Goal: Transaction & Acquisition: Purchase product/service

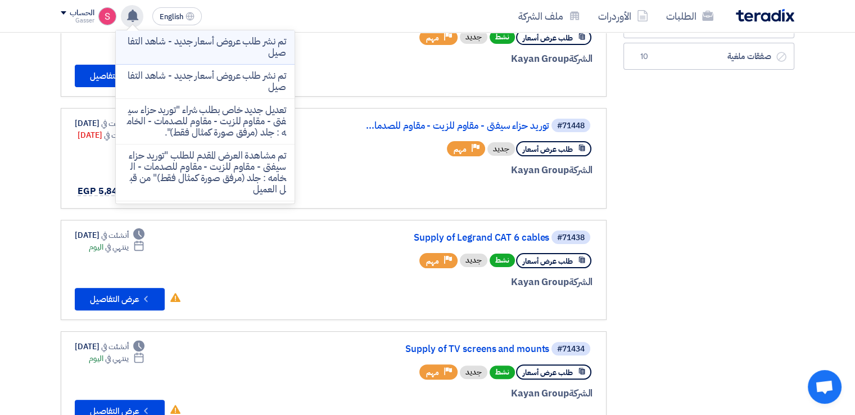
click at [251, 52] on p "تم نشر طلب عروض أسعار جديد - شاهد التفاصيل" at bounding box center [205, 47] width 161 height 22
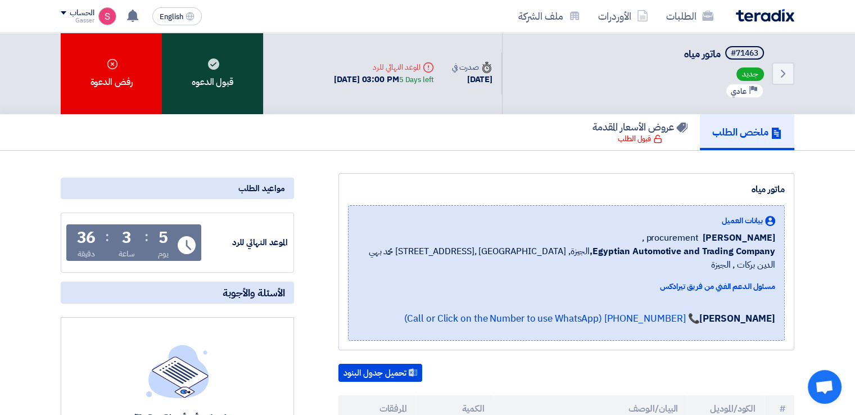
click at [210, 70] on div "قبول الدعوه" at bounding box center [212, 74] width 101 height 82
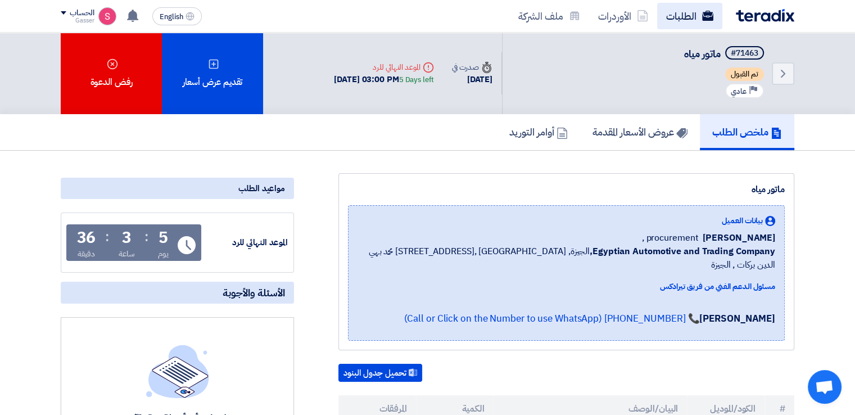
click at [684, 22] on link "الطلبات" at bounding box center [689, 16] width 65 height 26
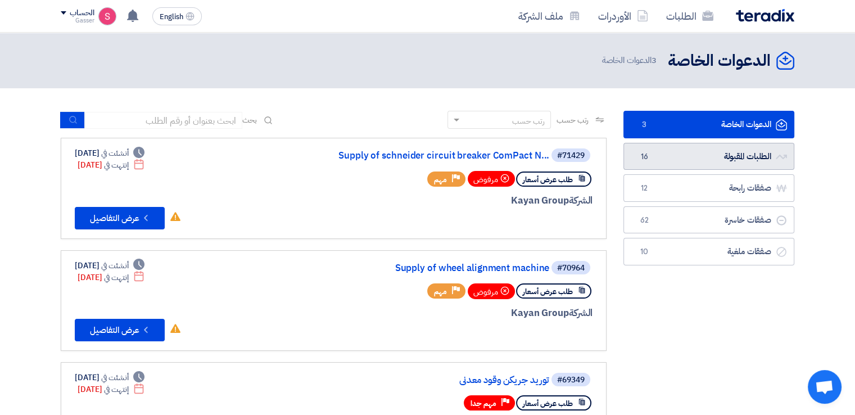
click at [688, 150] on link "الطلبات المقبولة الطلبات المقبولة 16" at bounding box center [709, 157] width 171 height 28
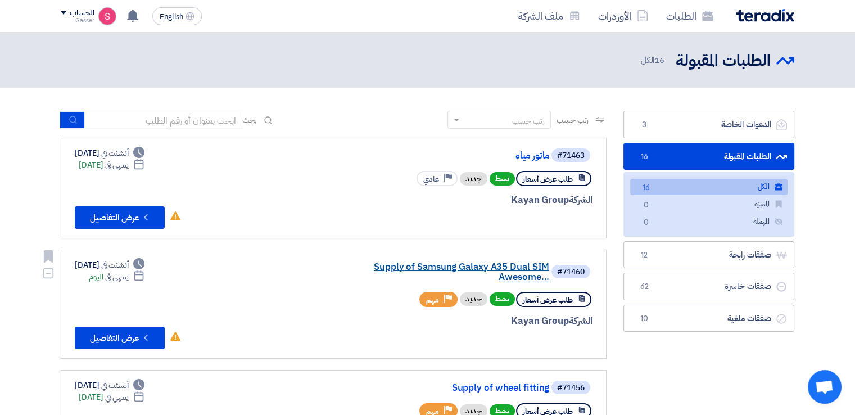
click at [488, 262] on link "Supply of Samsung Galaxy A35 Dual SIM Awesome..." at bounding box center [436, 272] width 225 height 20
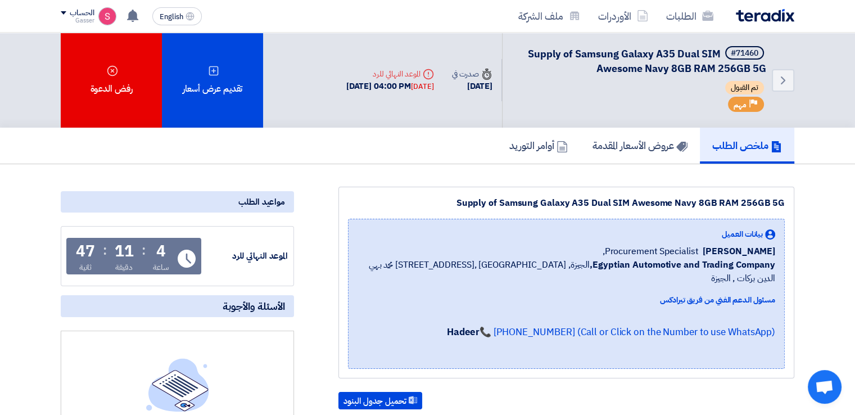
scroll to position [262, 0]
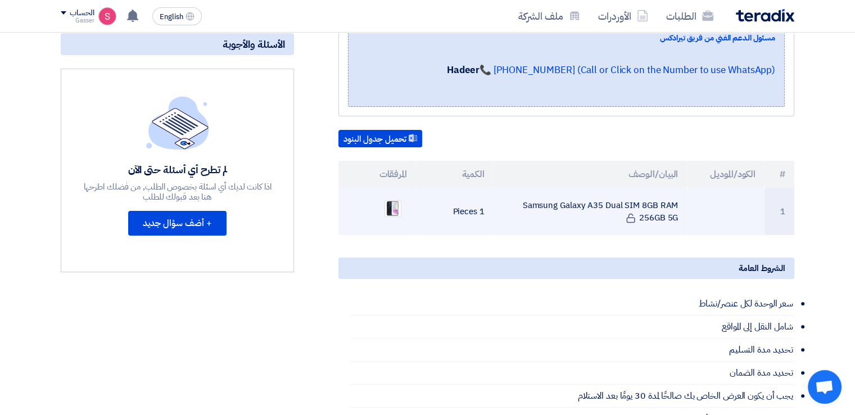
drag, startPoint x: 521, startPoint y: 185, endPoint x: 724, endPoint y: 215, distance: 204.6
click at [724, 215] on tr "1 Samsung Galaxy A35 Dual SIM 8GB RAM 256GB 5G 1 Pieces" at bounding box center [567, 211] width 456 height 47
click at [647, 189] on td "Samsung Galaxy A35 Dual SIM 8GB RAM 256GB 5G" at bounding box center [591, 211] width 194 height 47
click at [647, 191] on td "Samsung Galaxy A35 Dual SIM 8GB RAM 256GB 5G" at bounding box center [591, 211] width 194 height 47
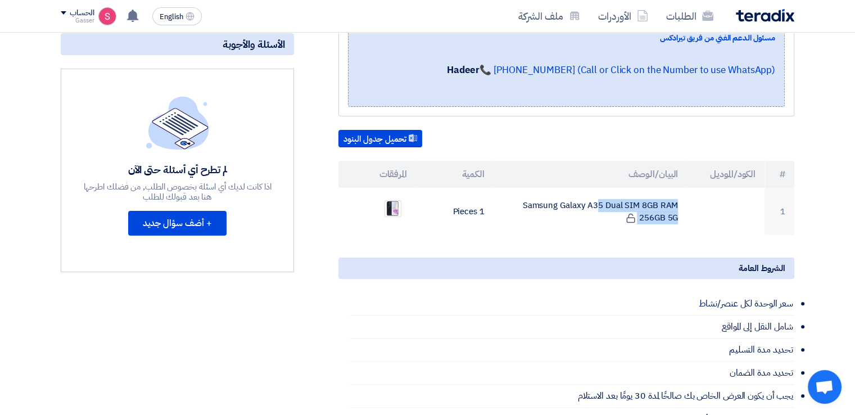
scroll to position [0, 0]
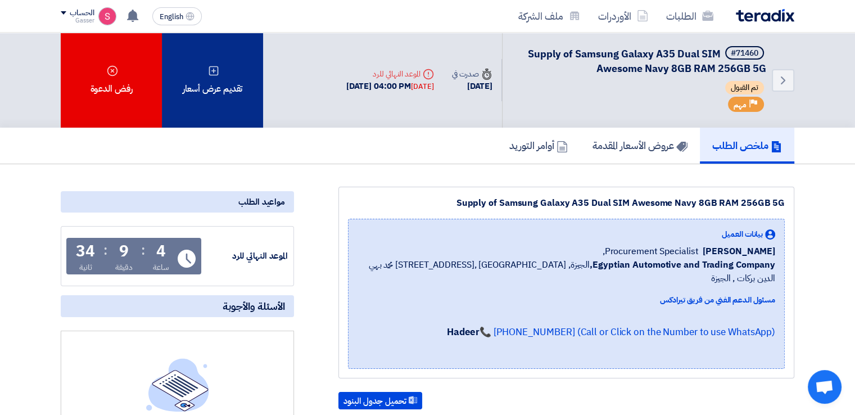
click at [222, 83] on div "تقديم عرض أسعار" at bounding box center [212, 80] width 101 height 95
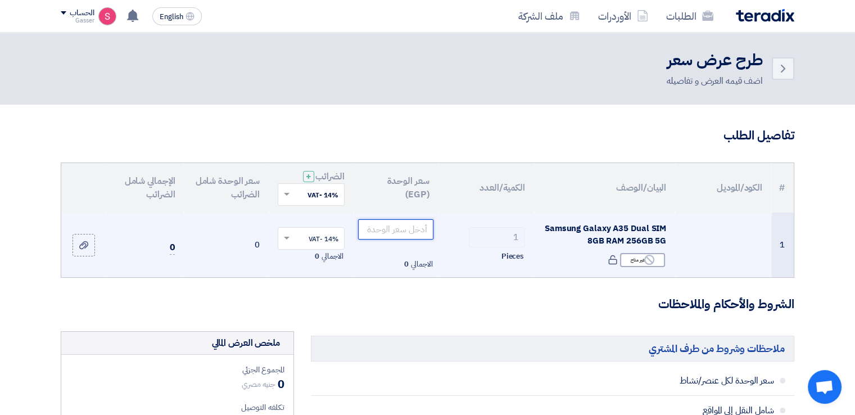
click at [370, 225] on input "number" at bounding box center [396, 229] width 76 height 20
click at [588, 228] on span "Samsung Galaxy A35 Dual SIM 8GB RAM 256GB 5G" at bounding box center [605, 234] width 121 height 25
click at [649, 228] on span "Samsung Galaxy A35 Dual SIM 8GB RAM 256GB 5G" at bounding box center [605, 234] width 121 height 25
click at [624, 232] on span "Samsung Galaxy A35 Dual SIM 8GB RAM 256GB 5G" at bounding box center [605, 234] width 121 height 25
click at [409, 224] on input "number" at bounding box center [396, 229] width 76 height 20
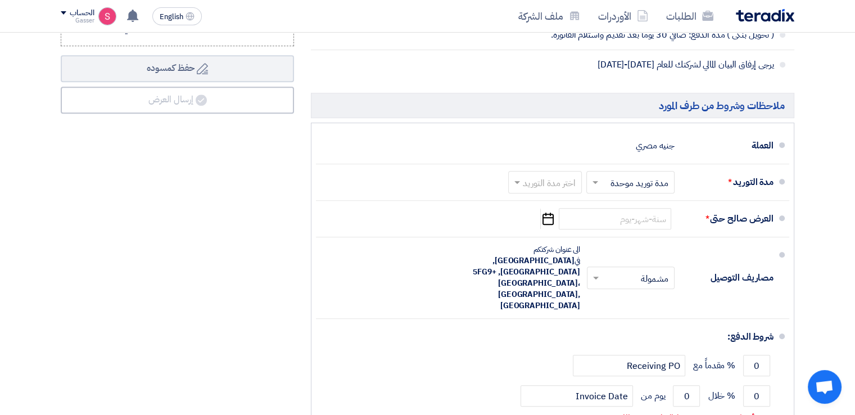
scroll to position [787, 0]
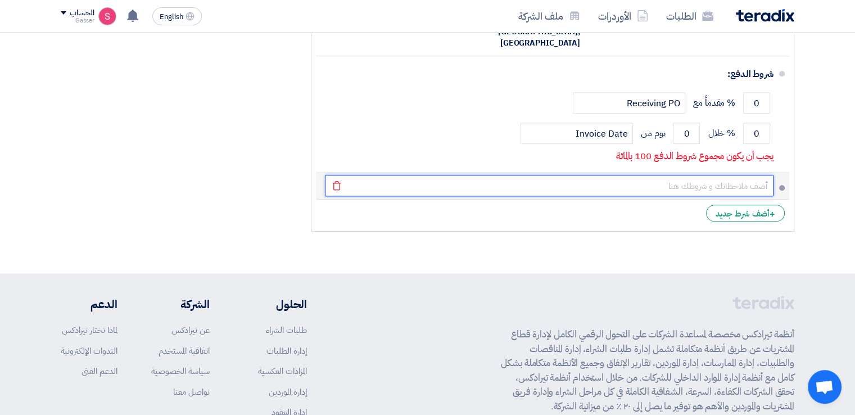
click at [739, 175] on input "text" at bounding box center [549, 185] width 449 height 21
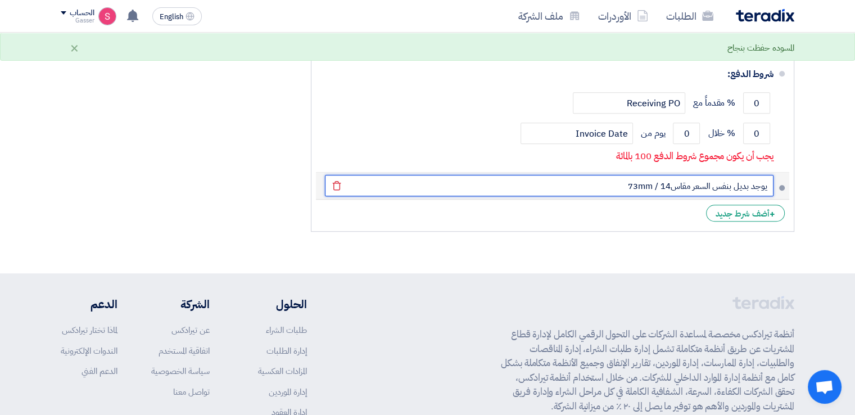
drag, startPoint x: 588, startPoint y: 167, endPoint x: 774, endPoint y: 169, distance: 186.1
click at [774, 173] on li "يوجد بديل بنفس السعر مقاس73mm / 14 [GEOGRAPHIC_DATA]" at bounding box center [552, 186] width 473 height 27
type input "ا"
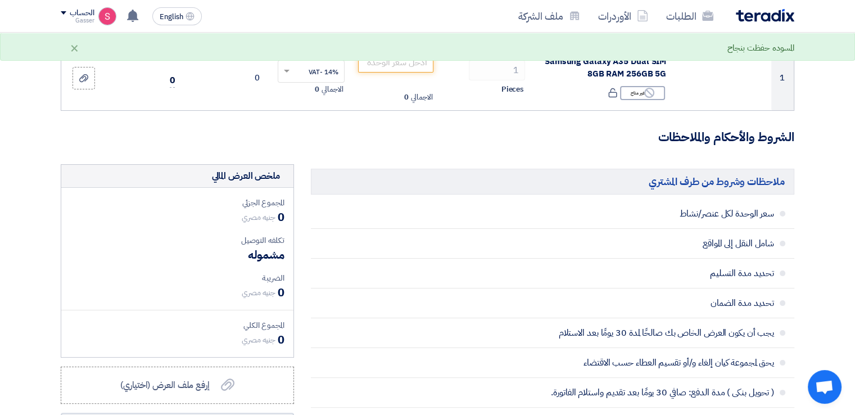
scroll to position [0, 0]
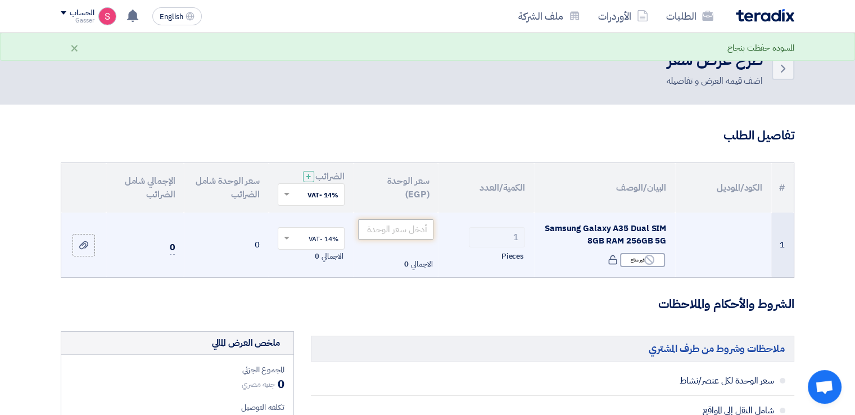
type input "السعر المقدم A36"
click at [423, 226] on input "number" at bounding box center [396, 229] width 76 height 20
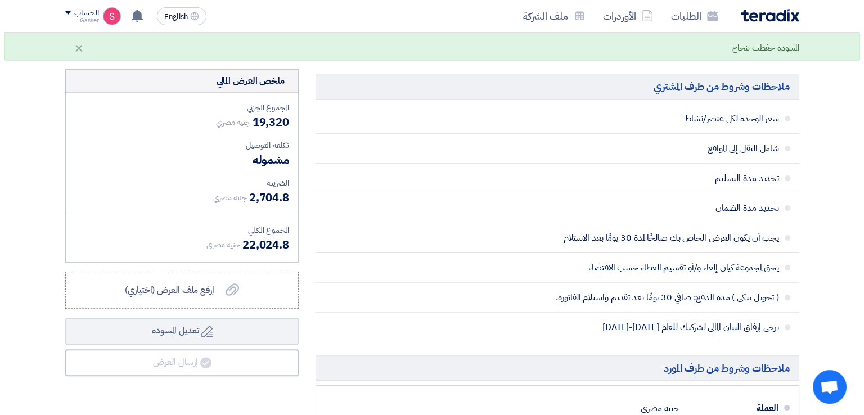
scroll to position [525, 0]
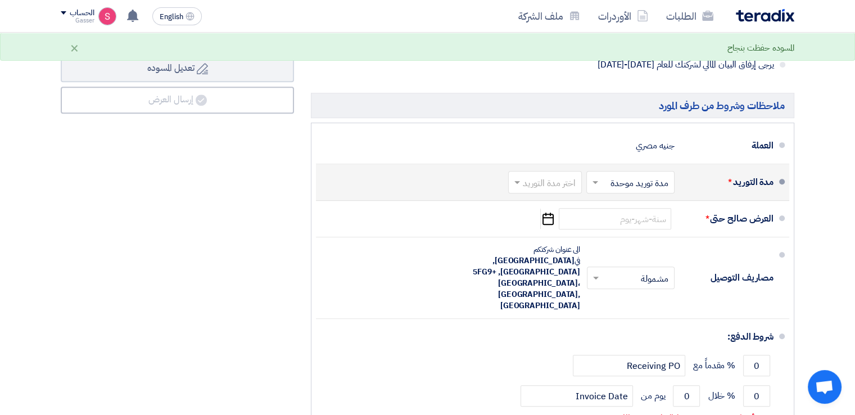
type input "19320"
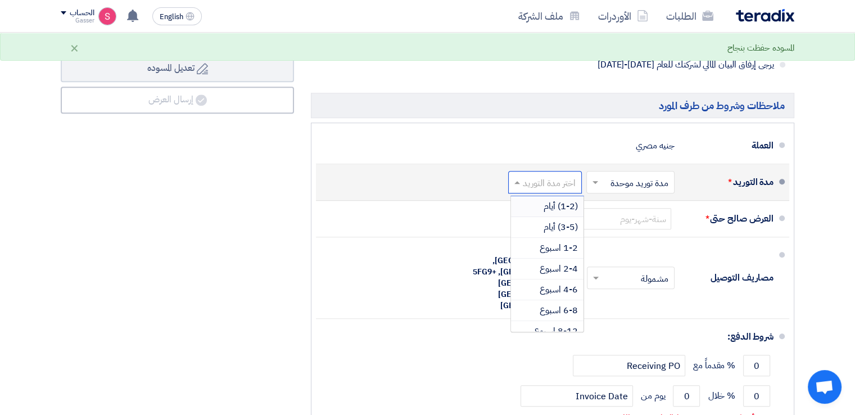
click at [568, 189] on input "text" at bounding box center [543, 183] width 68 height 16
click at [554, 243] on span "1-2 اسبوع" at bounding box center [559, 247] width 38 height 13
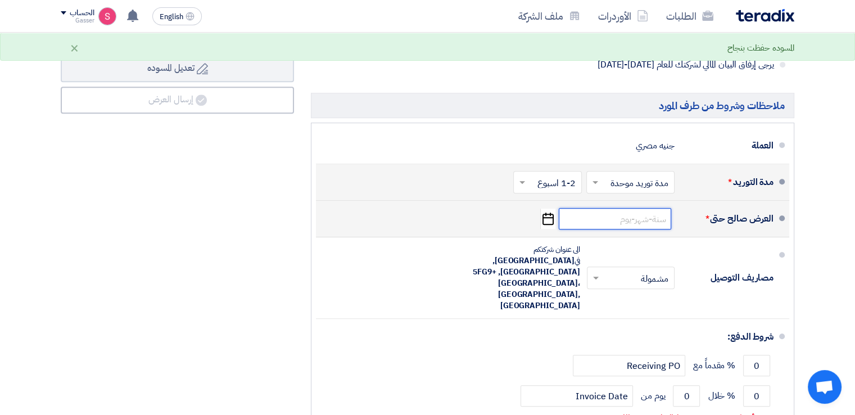
click at [607, 220] on input at bounding box center [615, 218] width 112 height 21
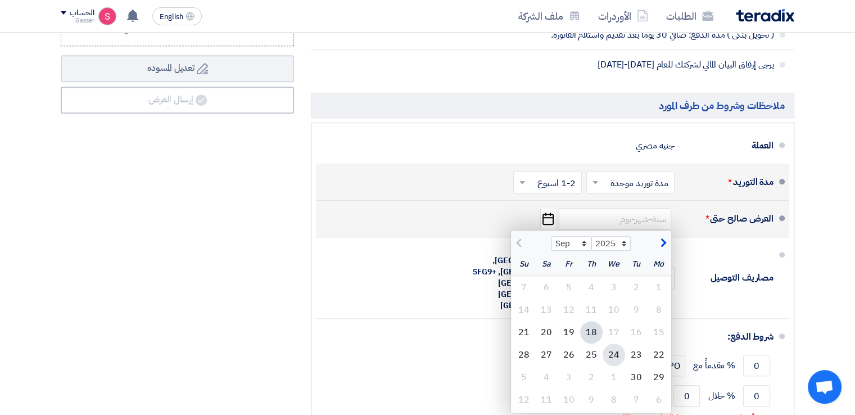
click at [616, 350] on div "24" at bounding box center [614, 355] width 22 height 22
type input "[DATE]"
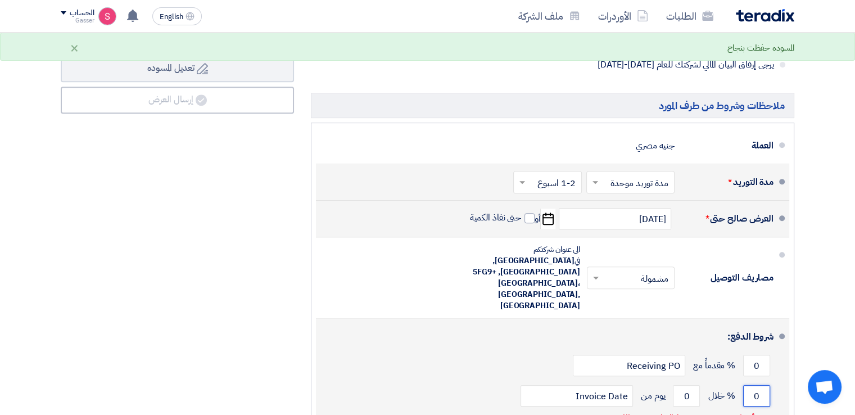
drag, startPoint x: 759, startPoint y: 368, endPoint x: 749, endPoint y: 372, distance: 10.3
click at [749, 385] on input "0" at bounding box center [756, 395] width 27 height 21
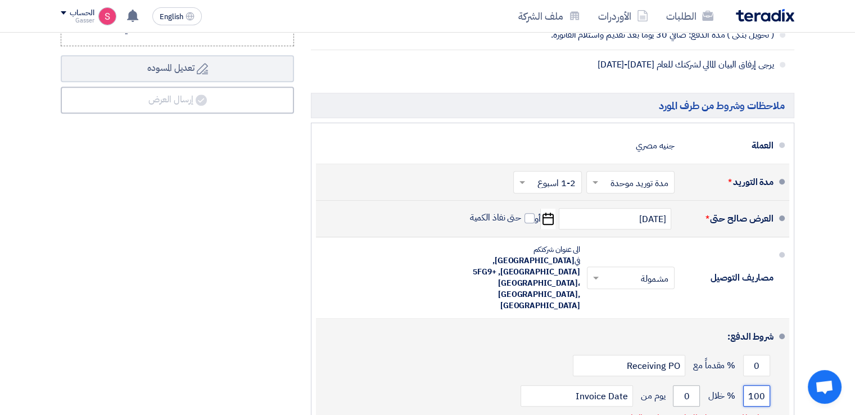
type input "100"
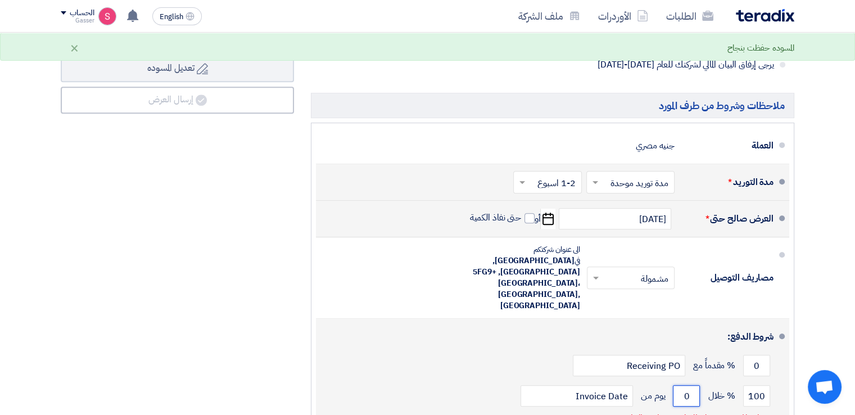
drag, startPoint x: 691, startPoint y: 376, endPoint x: 665, endPoint y: 377, distance: 25.9
click at [665, 381] on div "100 % خلال 0 يوم من Invoice Date" at bounding box center [549, 396] width 449 height 30
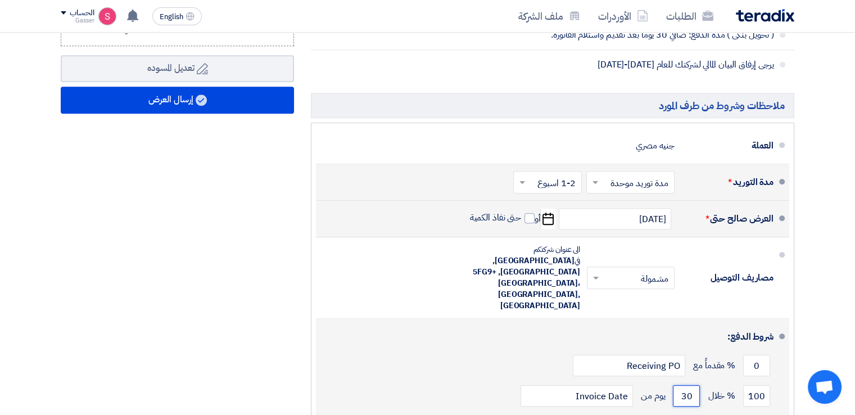
drag, startPoint x: 696, startPoint y: 372, endPoint x: 675, endPoint y: 372, distance: 20.8
click at [675, 385] on input "30" at bounding box center [686, 395] width 27 height 21
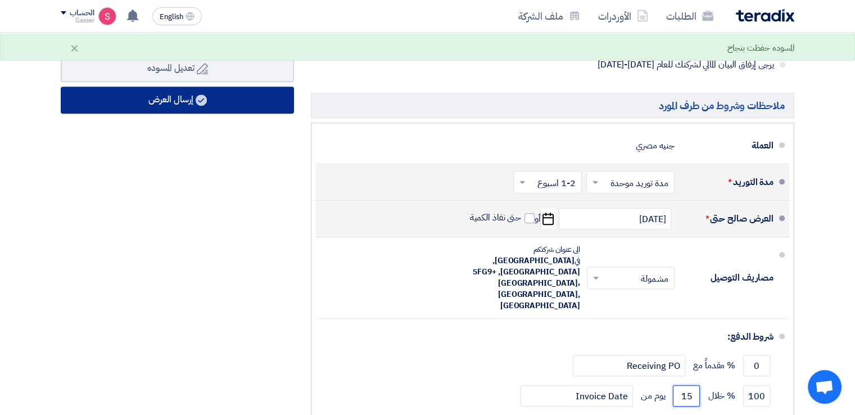
type input "15"
click at [220, 91] on button "إرسال العرض" at bounding box center [177, 100] width 233 height 27
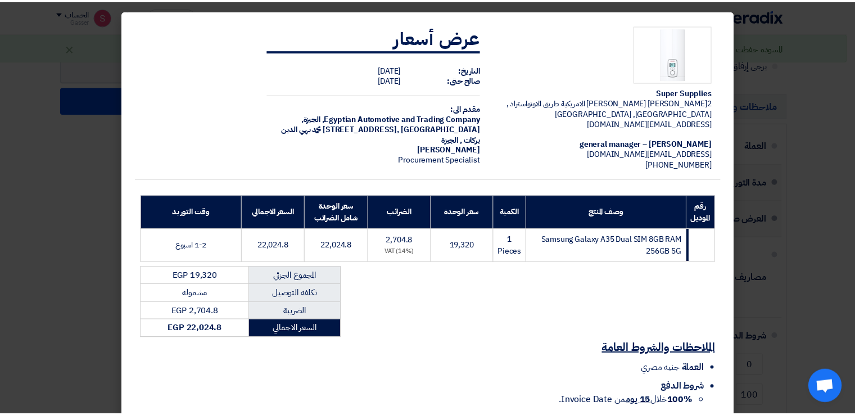
scroll to position [115, 0]
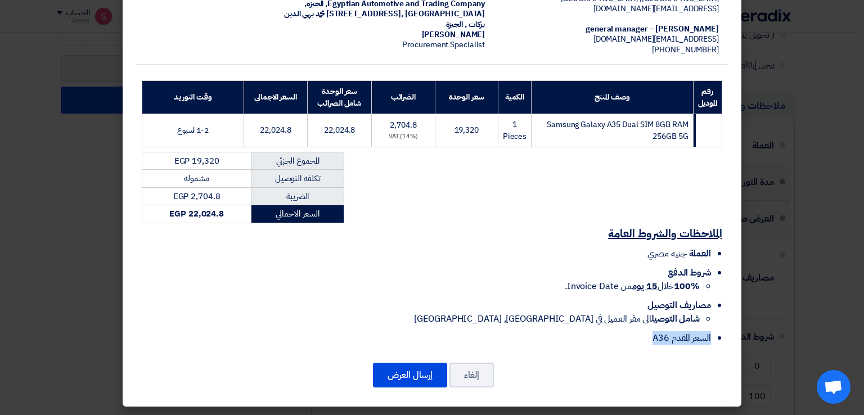
drag, startPoint x: 628, startPoint y: 340, endPoint x: 795, endPoint y: 363, distance: 168.6
click at [818, 332] on modal-container "Super Supplies 2ش [PERSON_NAME] [PERSON_NAME] الامريكية طريق الاوتواستراد , [GE…" at bounding box center [432, 207] width 864 height 415
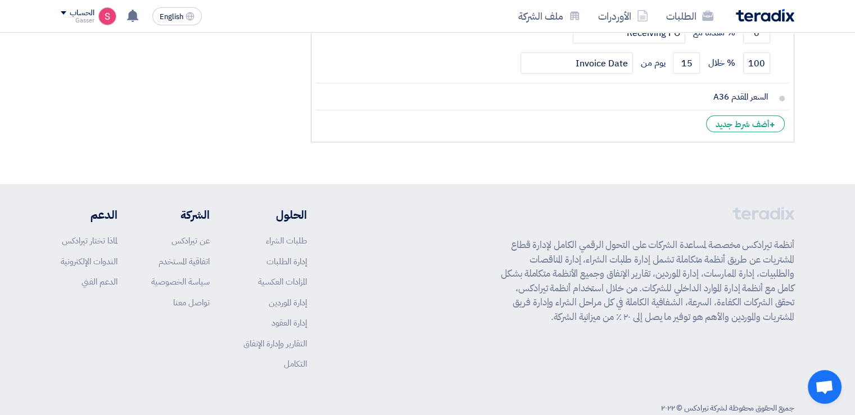
scroll to position [859, 0]
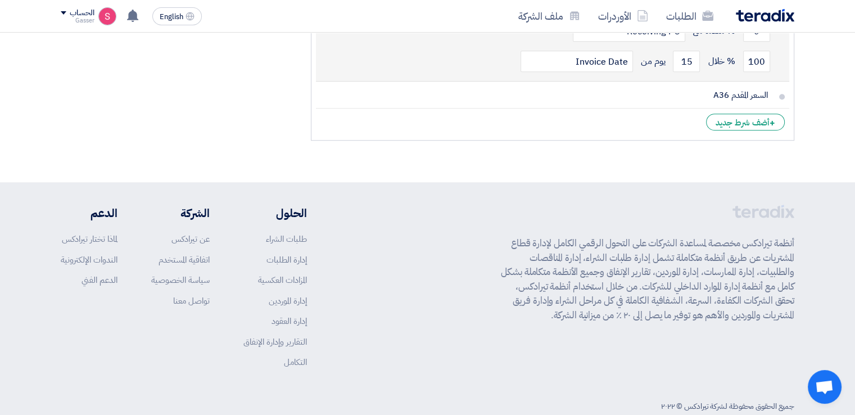
click at [683, 55] on li "شروط الدفع: 0 % مقدماً مع Receiving PO 100 % خلال 15 Invoice Date" at bounding box center [552, 32] width 473 height 97
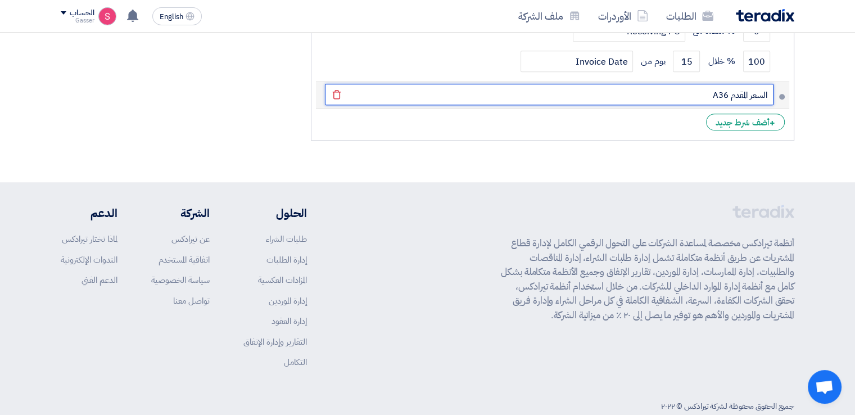
drag, startPoint x: 688, startPoint y: 76, endPoint x: 784, endPoint y: 61, distance: 97.4
click at [778, 82] on li "السعر المقدم A36 [GEOGRAPHIC_DATA]" at bounding box center [552, 95] width 473 height 27
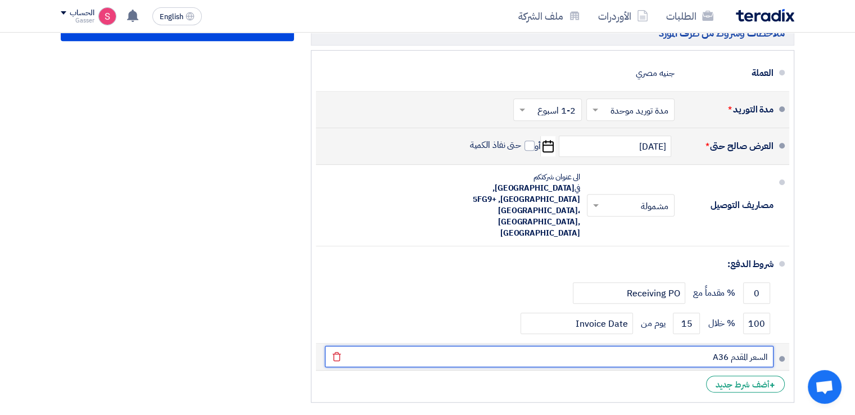
paste input "Samsung Galaxy A35 Dual SIM 8GB RAM 256GB 5G"
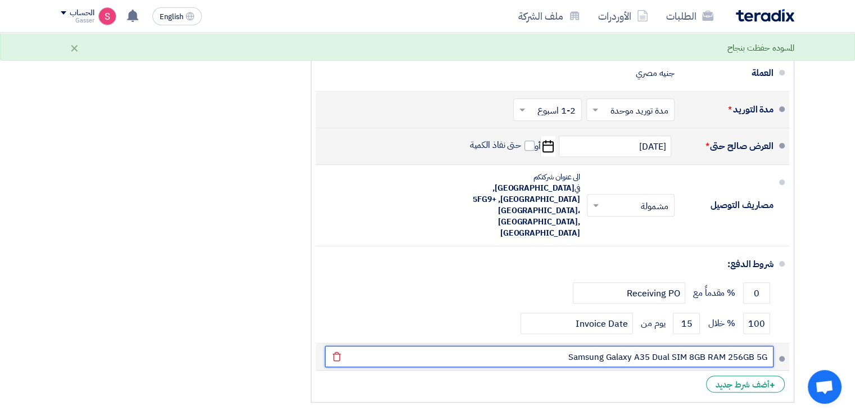
drag, startPoint x: 651, startPoint y: 335, endPoint x: 643, endPoint y: 335, distance: 7.3
click at [643, 346] on input "Samsung Galaxy A35 Dual SIM 8GB RAM 256GB 5G" at bounding box center [549, 356] width 449 height 21
click at [529, 346] on input "Samsung Galaxy A36 Dual SIM 8GB RAM 256GB 5G" at bounding box center [549, 356] width 449 height 21
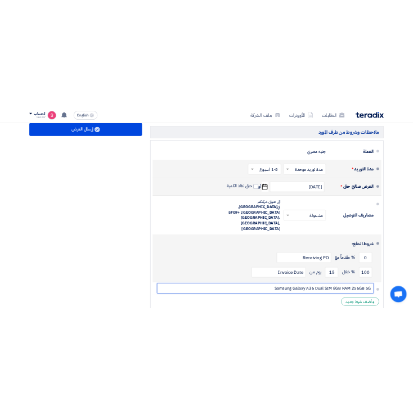
scroll to position [787, 0]
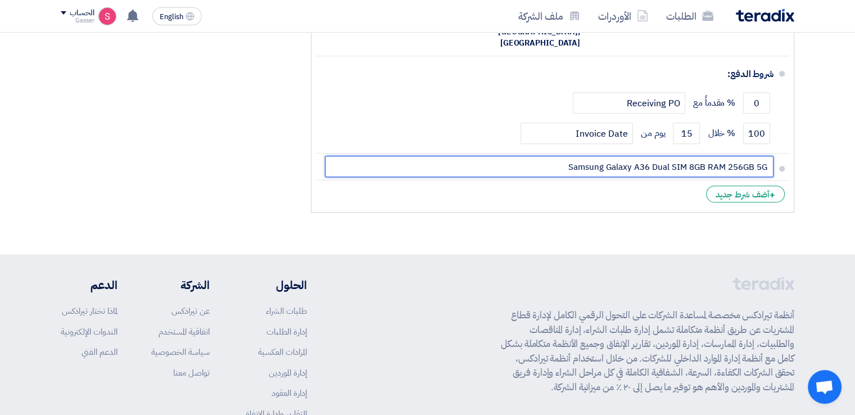
type input "Samsung Galaxy A36 Dual SIM 8GB RAM 256GB 5G"
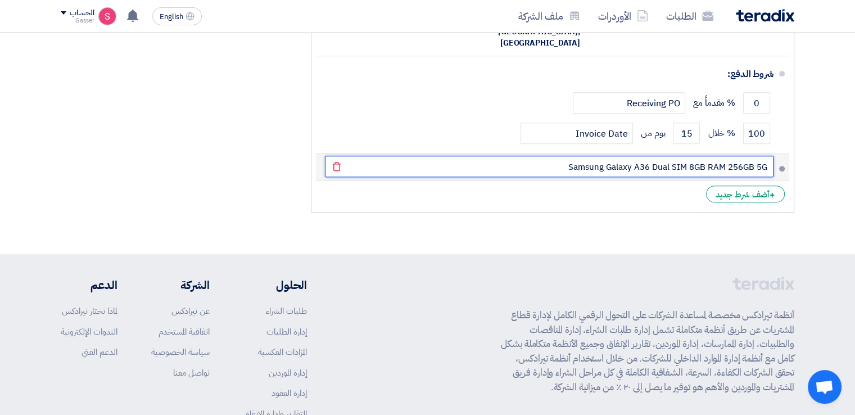
click at [491, 156] on input "Samsung Galaxy A36 Dual SIM 8GB RAM 256GB 5G" at bounding box center [549, 166] width 449 height 21
click at [611, 156] on input "Samsung Galaxy A36 Dual SIM 8GB RAM 256GB 5G" at bounding box center [549, 166] width 449 height 21
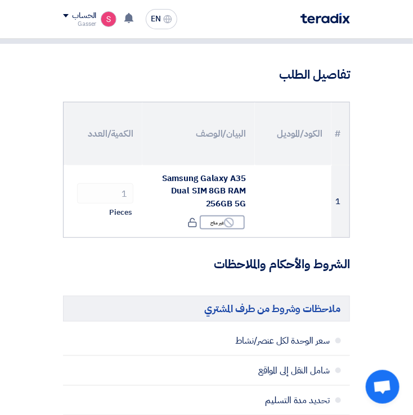
scroll to position [0, 0]
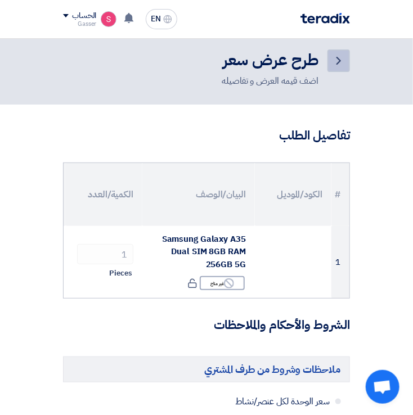
click at [344, 61] on icon "Back" at bounding box center [338, 60] width 13 height 13
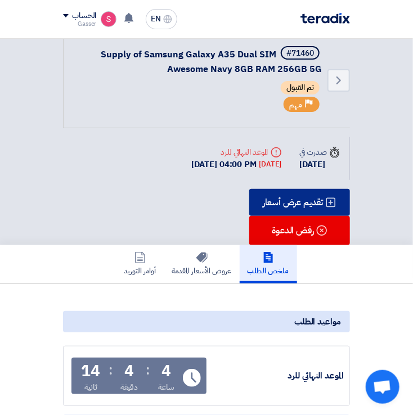
click at [326, 201] on use at bounding box center [331, 202] width 10 height 10
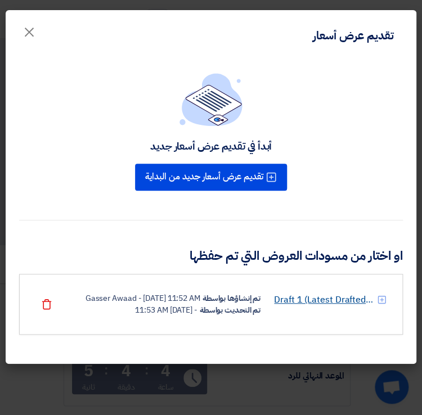
click at [302, 293] on link "Draft 1 (Latest Drafted Offer)" at bounding box center [324, 299] width 101 height 13
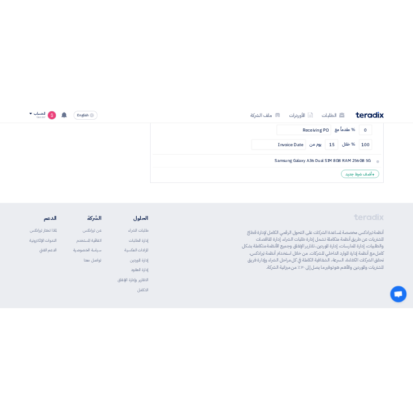
scroll to position [597, 0]
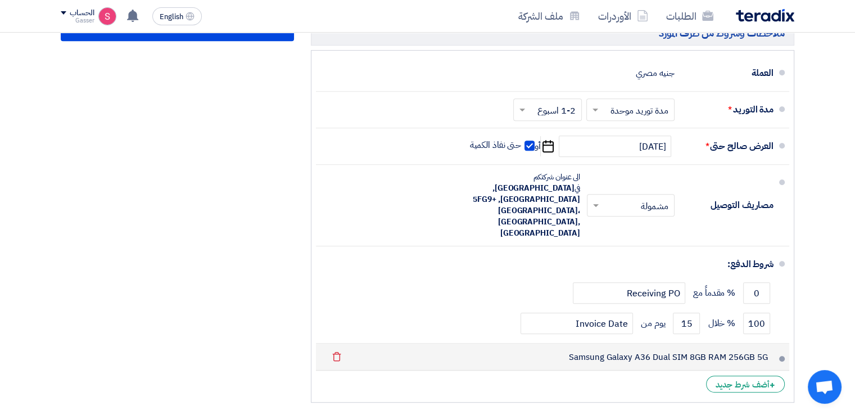
click at [783, 356] on span at bounding box center [782, 359] width 6 height 6
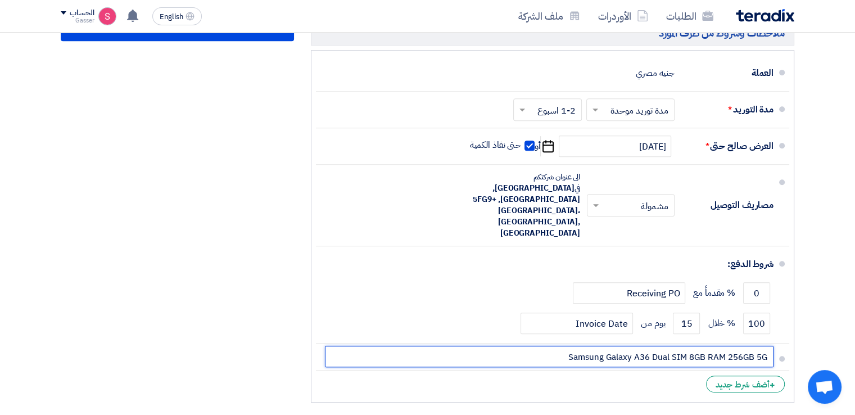
drag, startPoint x: 544, startPoint y: 331, endPoint x: 810, endPoint y: 324, distance: 266.0
paste input "5"
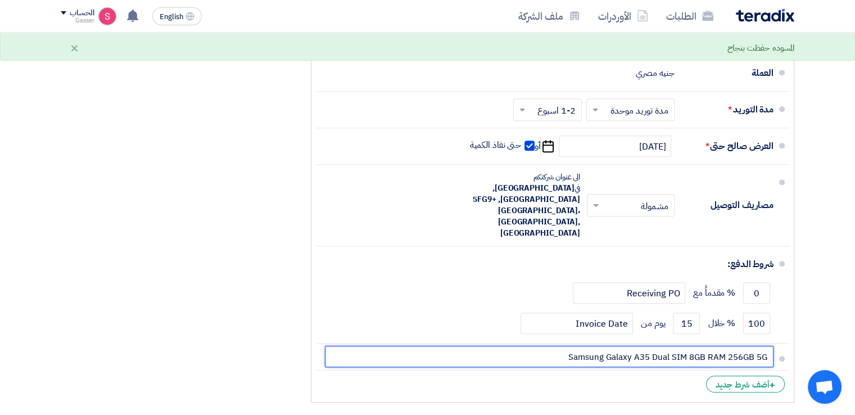
drag, startPoint x: 527, startPoint y: 332, endPoint x: 863, endPoint y: 336, distance: 336.3
click at [855, 336] on html "الطلبات الأوردرات ملف الشركة English EN تم نشر طلب عروض أسعار جديد - شاهد التفا…" at bounding box center [427, 52] width 855 height 1299
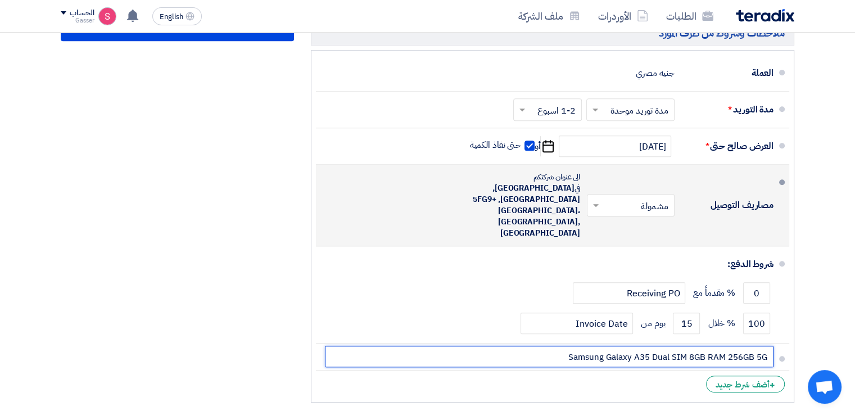
type input "Samsung Galaxy A35 Dual SIM 8GB RAM 256GB 5G"
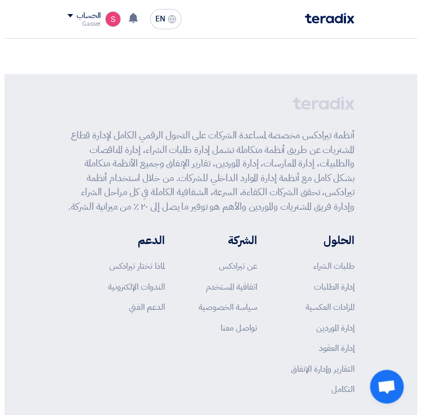
scroll to position [1122, 0]
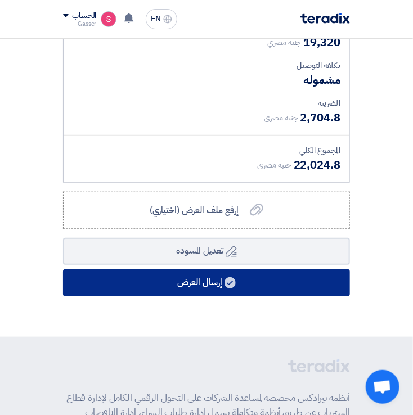
click at [190, 269] on button "إرسال العرض" at bounding box center [206, 282] width 287 height 27
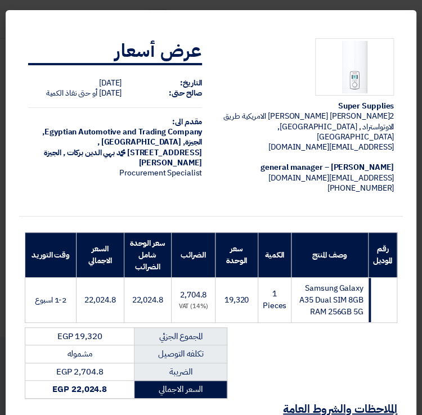
scroll to position [182, 0]
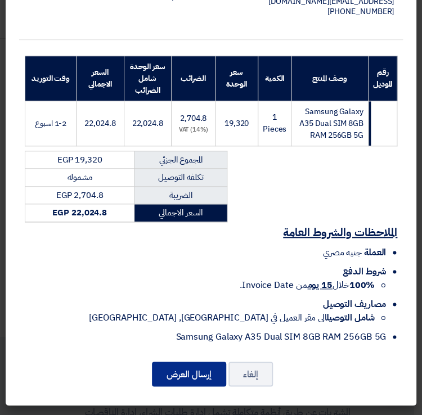
click at [205, 366] on button "إرسال العرض" at bounding box center [189, 374] width 74 height 25
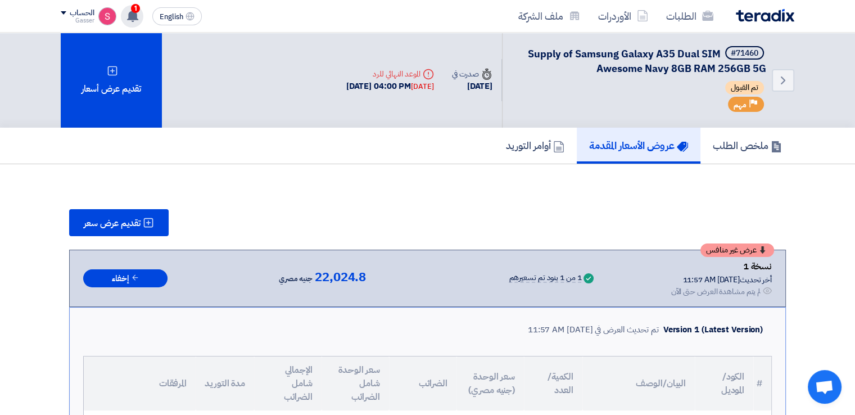
click at [133, 14] on use at bounding box center [132, 16] width 11 height 12
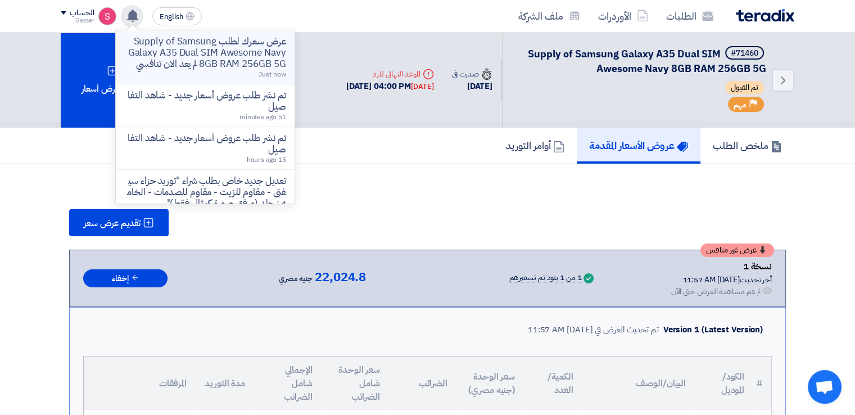
click at [270, 47] on p "عرض سعرك لطلب Supply of Samsung Galaxy A35 Dual SIM Awesome Navy 8GB RAM 256GB …" at bounding box center [205, 53] width 161 height 34
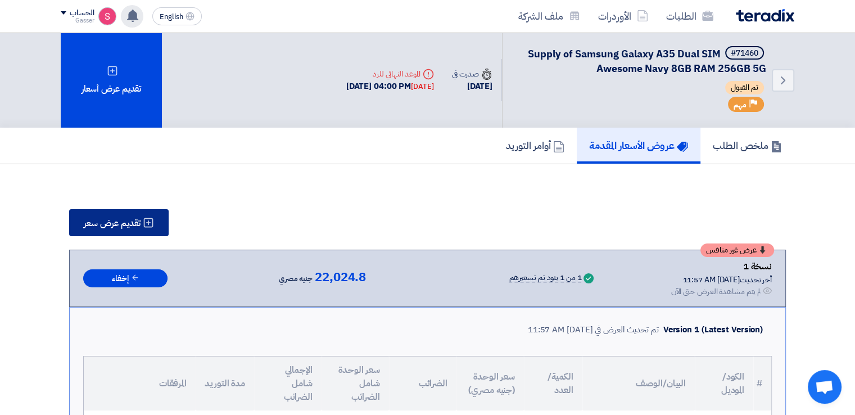
click at [134, 220] on span "تقديم عرض سعر" at bounding box center [112, 223] width 57 height 9
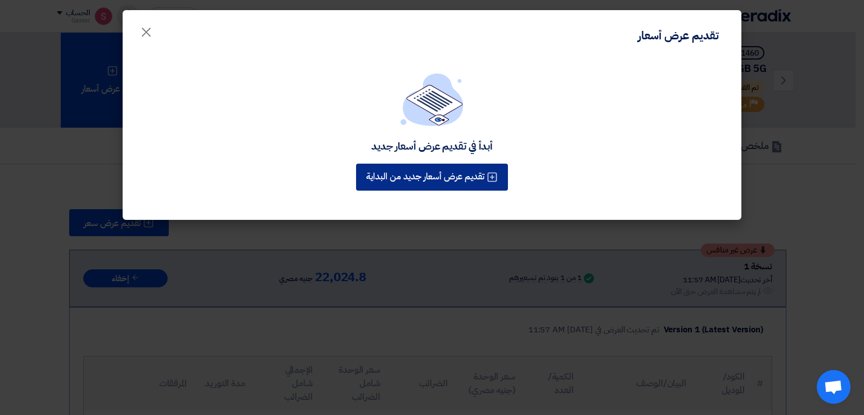
click at [430, 183] on button "تقديم عرض أسعار جديد من البداية" at bounding box center [432, 177] width 152 height 27
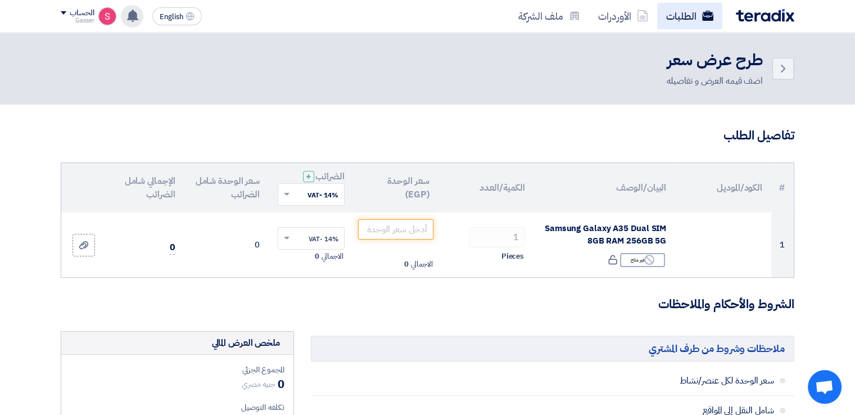
click at [676, 6] on link "الطلبات" at bounding box center [689, 16] width 65 height 26
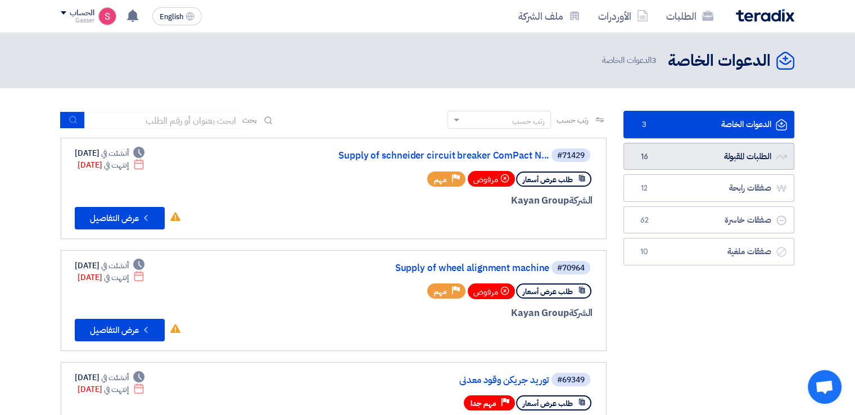
click at [678, 144] on link "الطلبات المقبولة الطلبات المقبولة 16" at bounding box center [709, 157] width 171 height 28
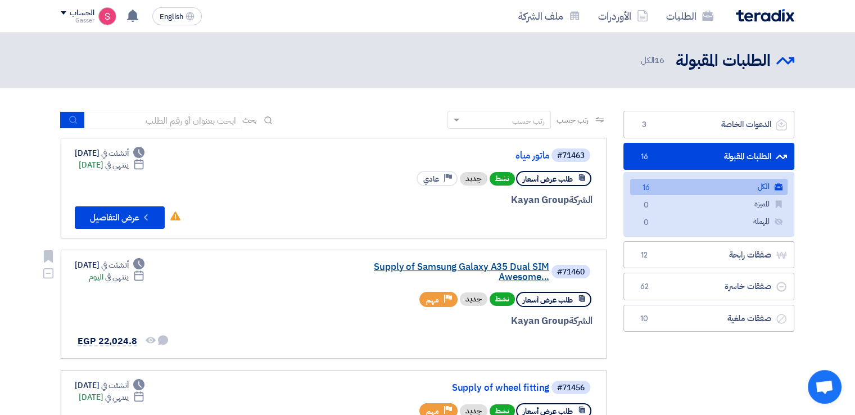
click at [521, 268] on link "Supply of Samsung Galaxy A35 Dual SIM Awesome..." at bounding box center [436, 272] width 225 height 20
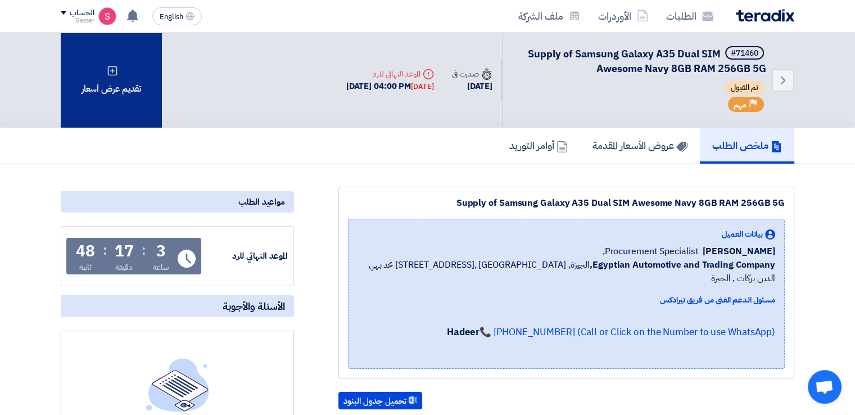
click at [92, 81] on div "تقديم عرض أسعار" at bounding box center [111, 80] width 101 height 95
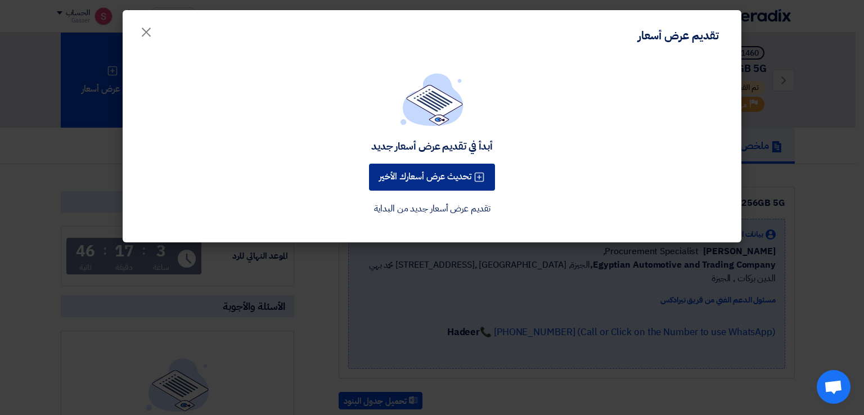
click at [394, 165] on button "تحديث عرض أسعارك الأخير" at bounding box center [432, 177] width 126 height 27
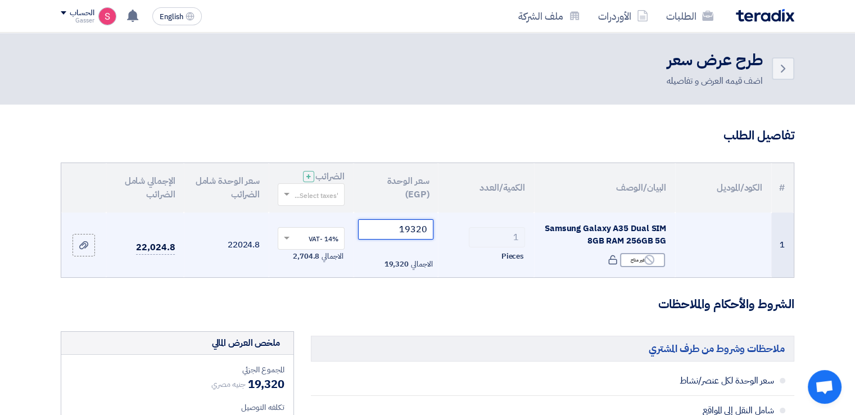
drag, startPoint x: 380, startPoint y: 227, endPoint x: 484, endPoint y: 223, distance: 104.1
click at [484, 223] on tr "1 Samsung Galaxy A35 Dual SIM 8GB RAM 256GB 5G Reject غير متاح 1 ×" at bounding box center [427, 245] width 733 height 65
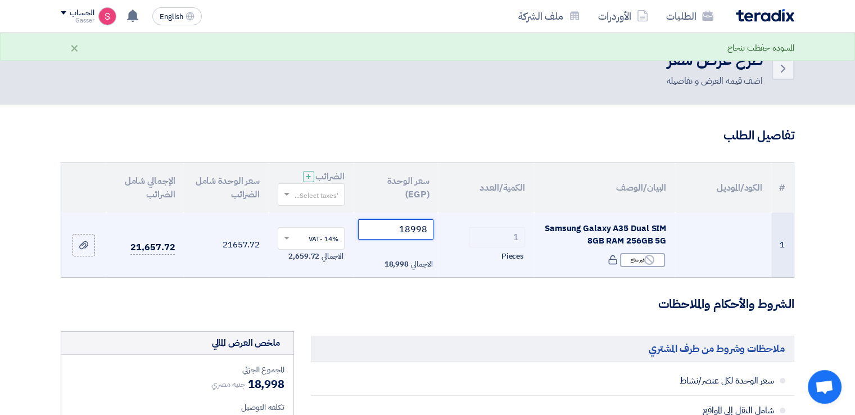
type input "18998"
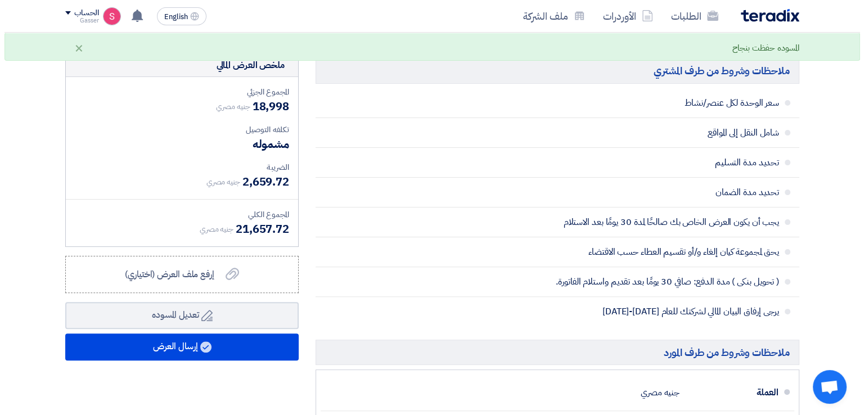
scroll to position [525, 0]
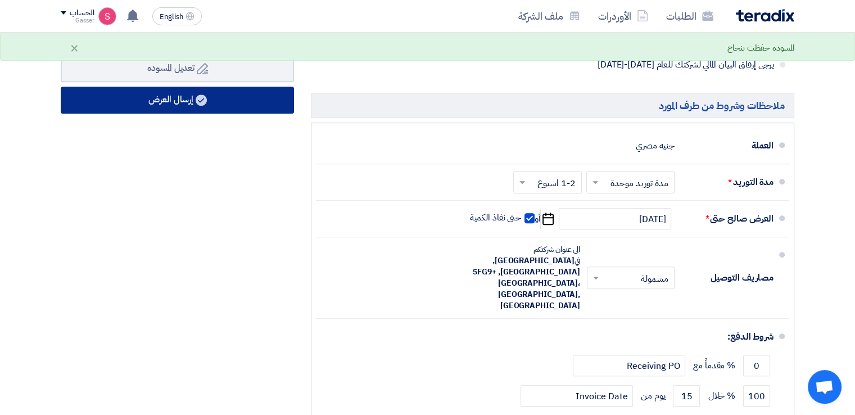
click at [212, 98] on button "إرسال العرض" at bounding box center [177, 100] width 233 height 27
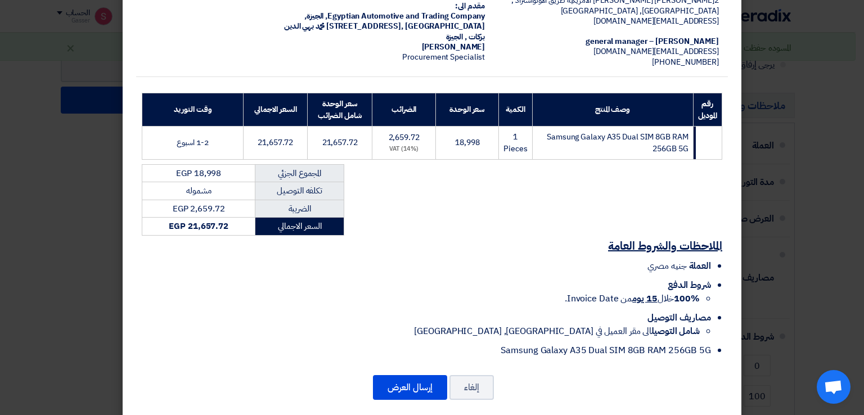
scroll to position [115, 0]
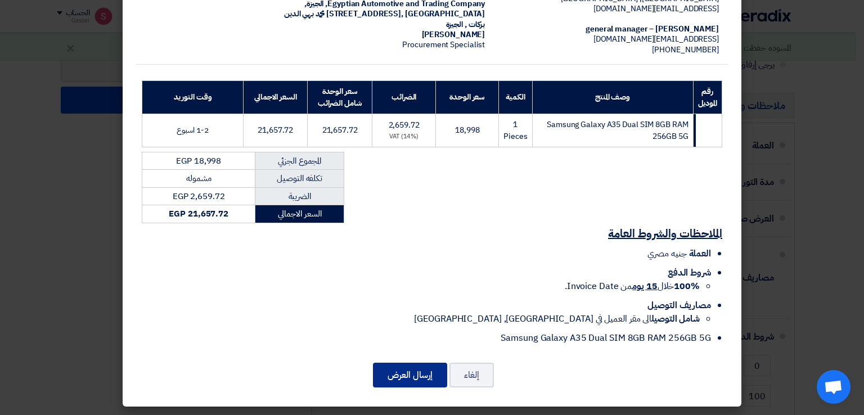
click at [421, 374] on button "إرسال العرض" at bounding box center [410, 375] width 74 height 25
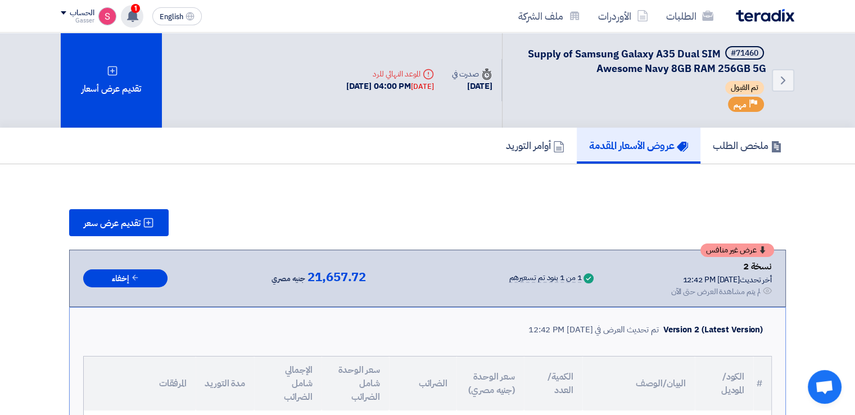
click at [125, 12] on div "1 عرض سعرك لطلب Supply of Samsung Galaxy A35 Dual SIM Awesome Navy 8GB RAM 256G…" at bounding box center [132, 16] width 22 height 22
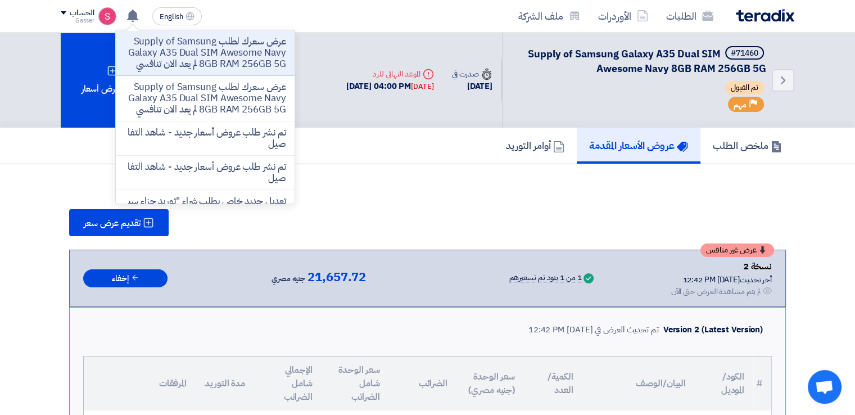
click at [229, 53] on p "عرض سعرك لطلب Supply of Samsung Galaxy A35 Dual SIM Awesome Navy 8GB RAM 256GB …" at bounding box center [205, 53] width 161 height 34
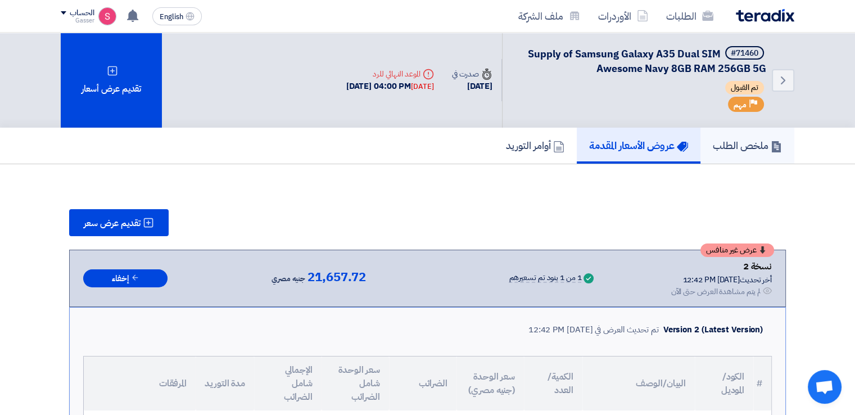
click at [714, 143] on h5 "ملخص الطلب" at bounding box center [747, 145] width 69 height 13
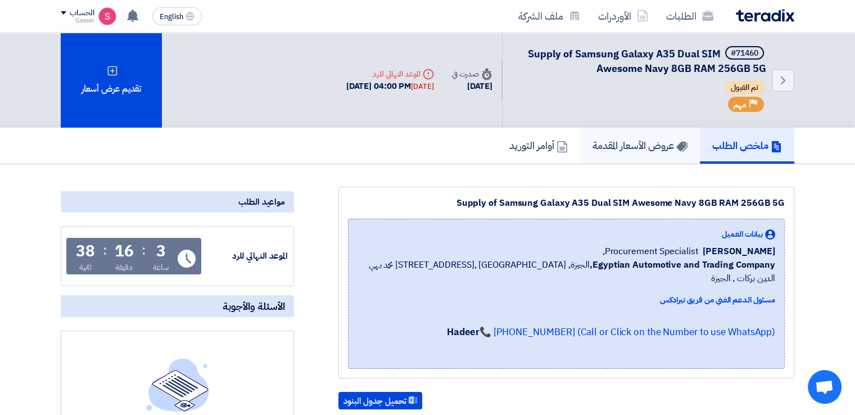
click at [646, 146] on h5 "عروض الأسعار المقدمة" at bounding box center [640, 145] width 95 height 13
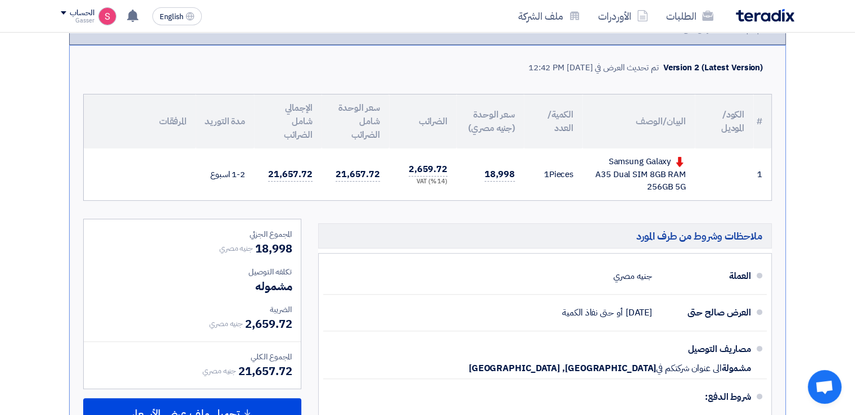
scroll to position [525, 0]
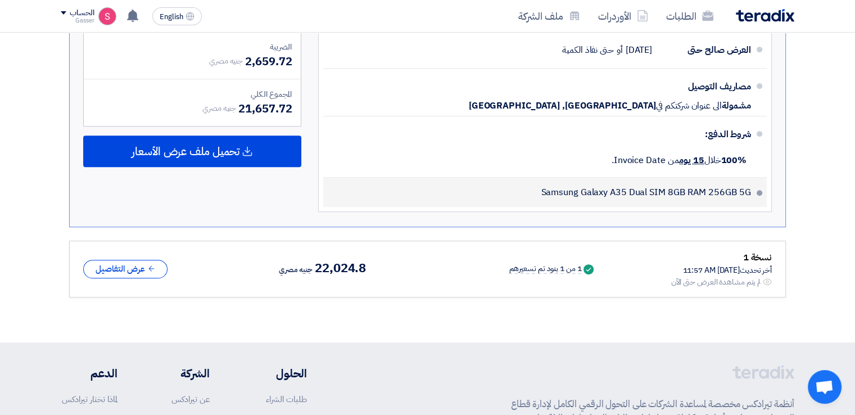
click at [756, 187] on li "Samsung Galaxy A35 Dual SIM 8GB RAM 256GB 5G" at bounding box center [545, 192] width 444 height 29
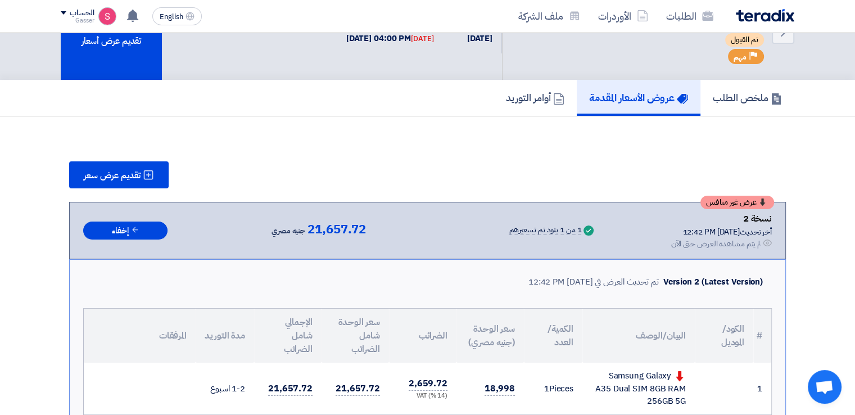
scroll to position [0, 0]
